Goal: Navigation & Orientation: Understand site structure

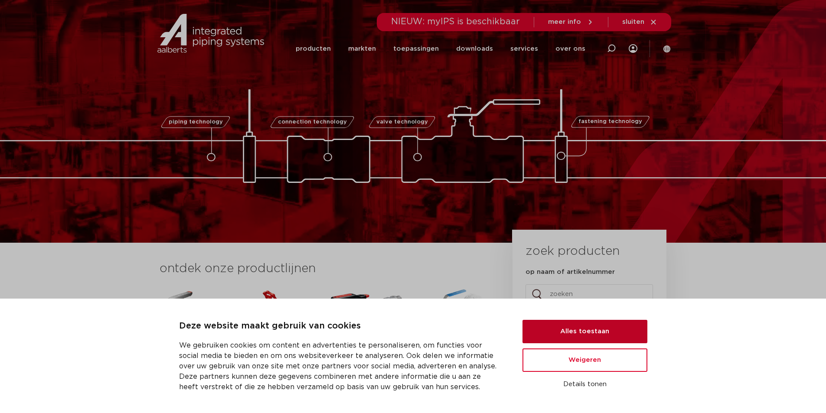
click at [573, 337] on button "Alles toestaan" at bounding box center [585, 331] width 125 height 23
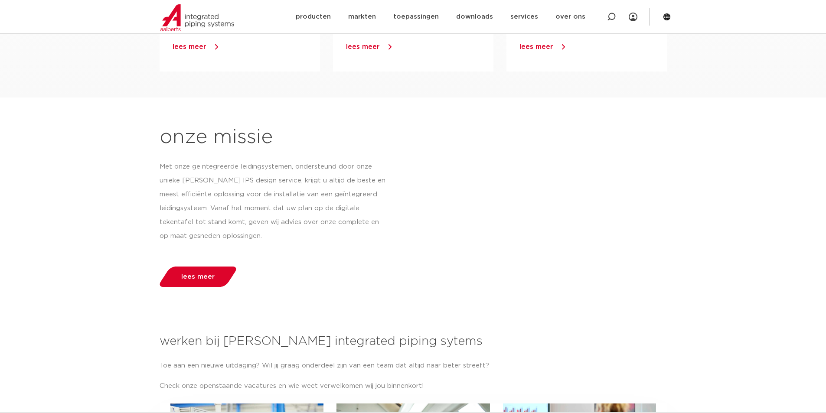
scroll to position [954, 0]
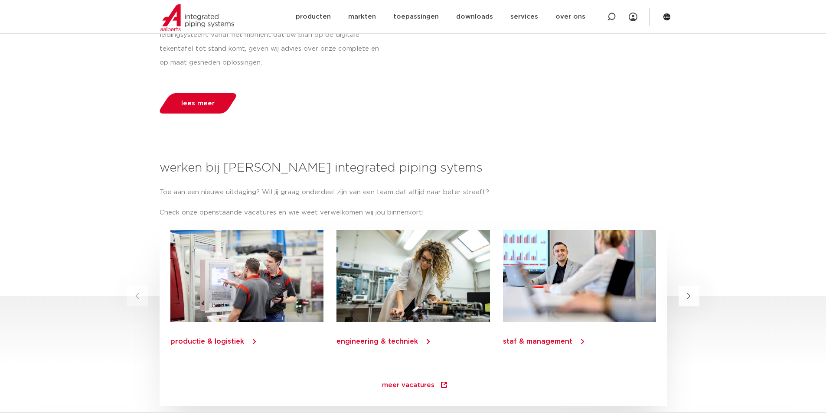
click at [695, 289] on button "Next slide" at bounding box center [689, 296] width 21 height 21
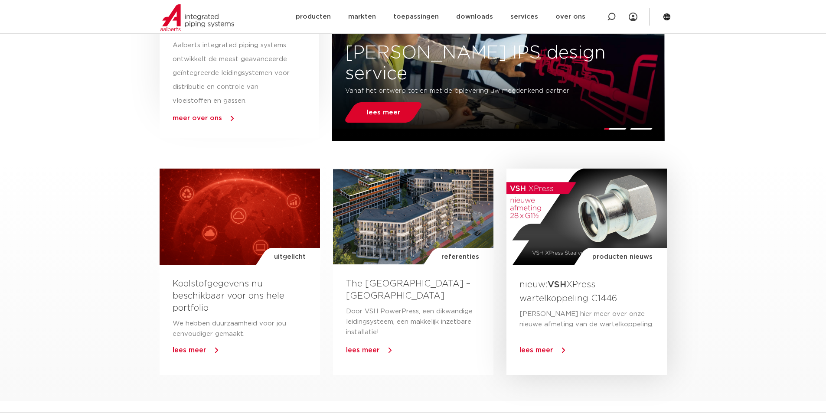
scroll to position [304, 0]
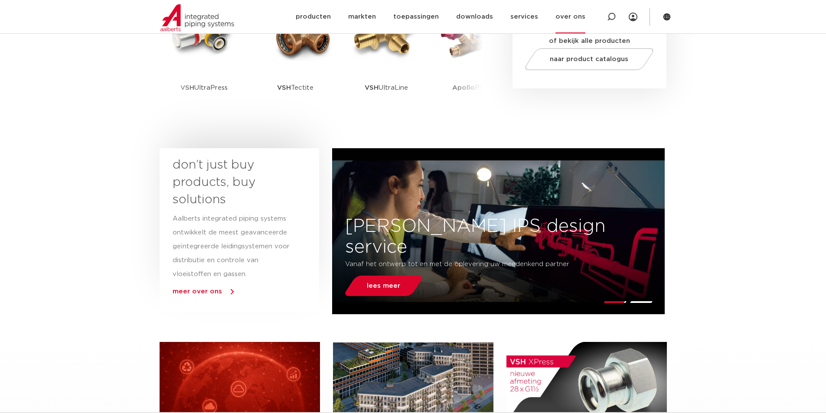
click at [570, 18] on link "over ons" at bounding box center [571, 16] width 30 height 33
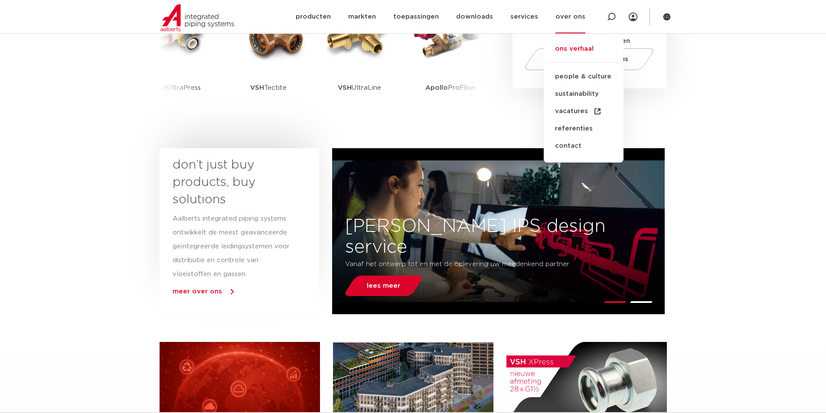
click at [574, 51] on link "ons verhaal" at bounding box center [584, 53] width 80 height 19
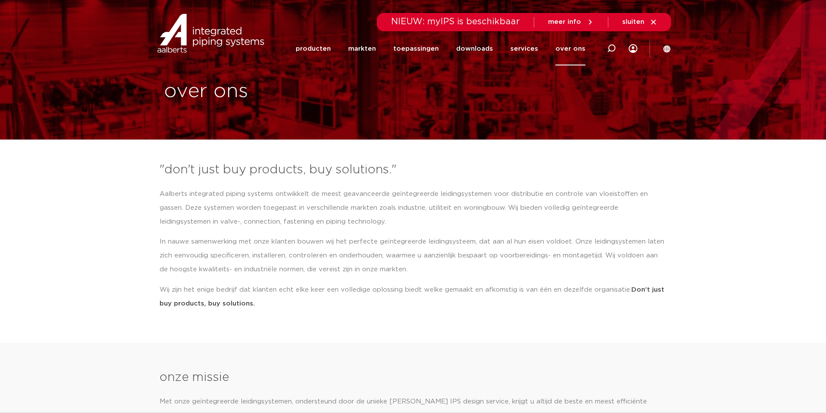
click at [209, 34] on img at bounding box center [210, 33] width 111 height 39
